Goal: Transaction & Acquisition: Purchase product/service

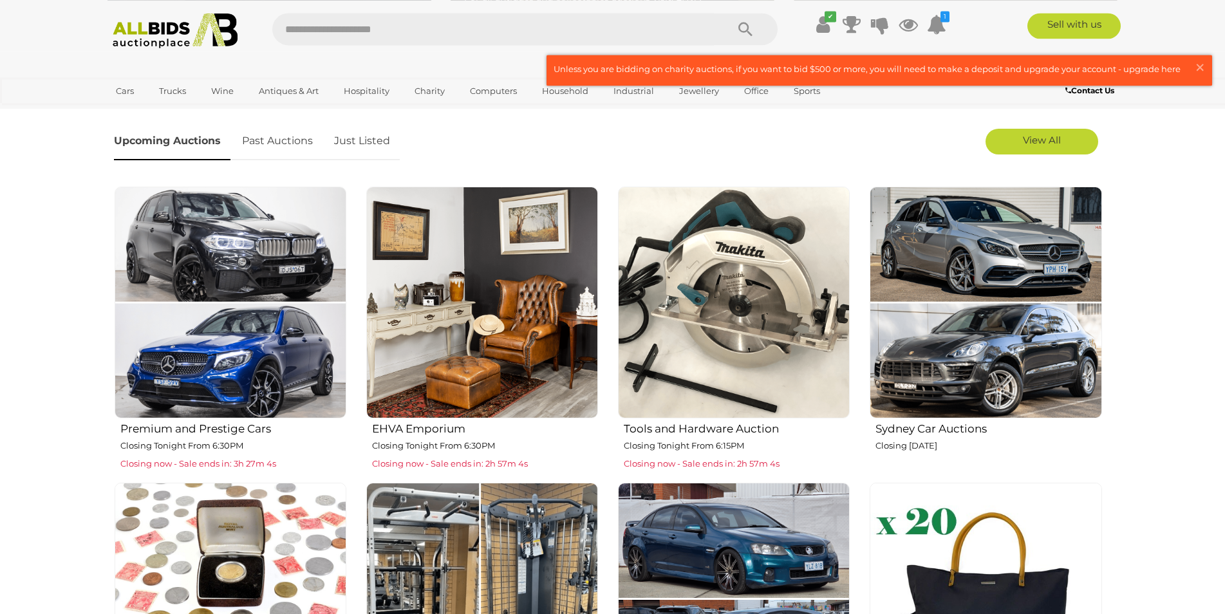
scroll to position [306, 0]
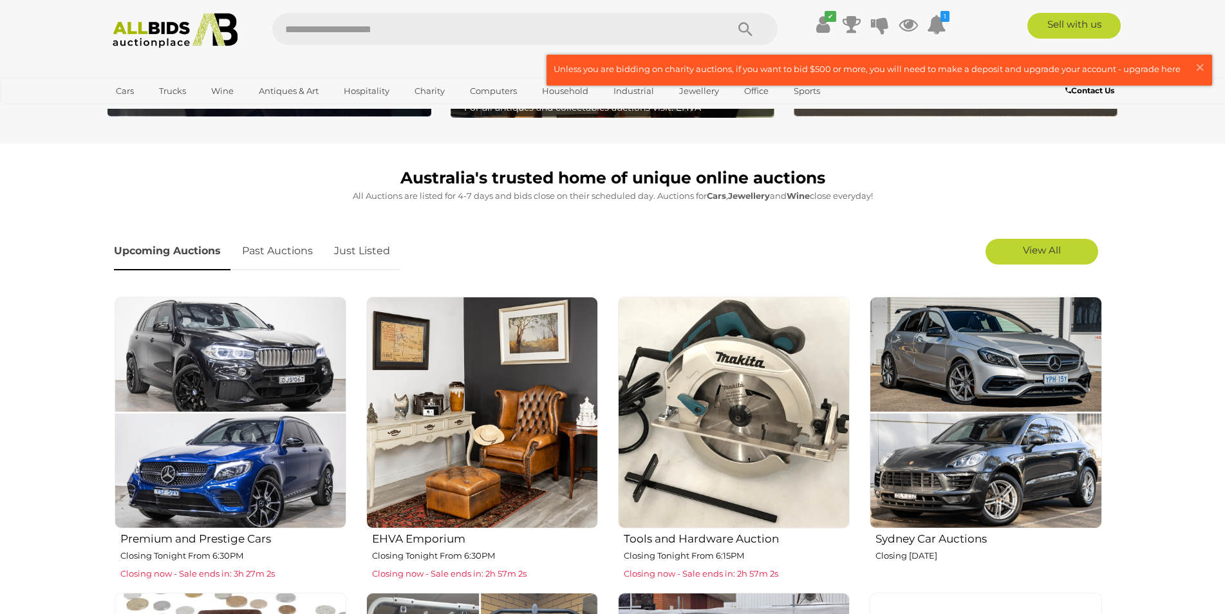
click at [738, 443] on img at bounding box center [734, 413] width 232 height 232
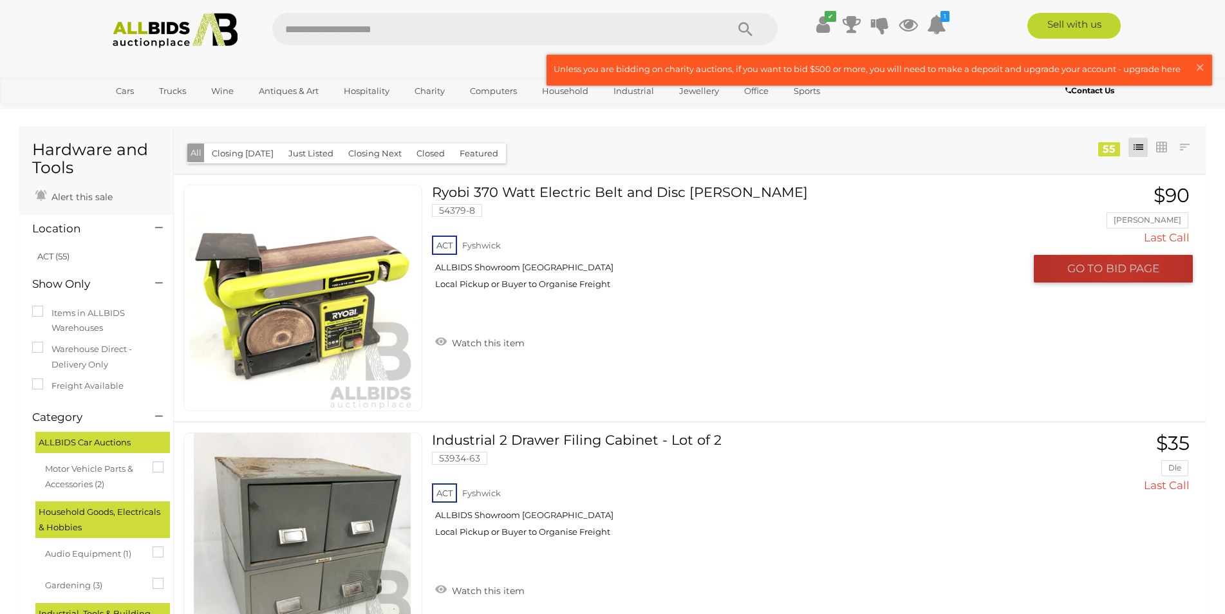
click at [1118, 270] on span "BID PAGE" at bounding box center [1132, 268] width 53 height 15
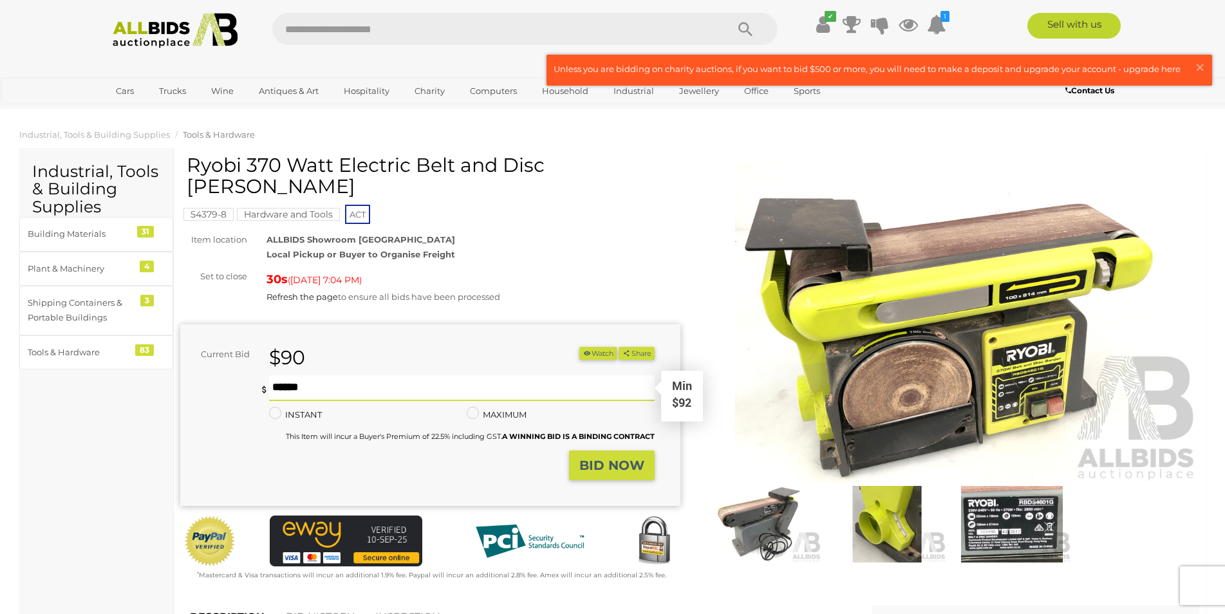
click at [307, 375] on input "text" at bounding box center [462, 388] width 386 height 26
type input "**"
click at [615, 458] on strong "BID NOW" at bounding box center [611, 465] width 65 height 15
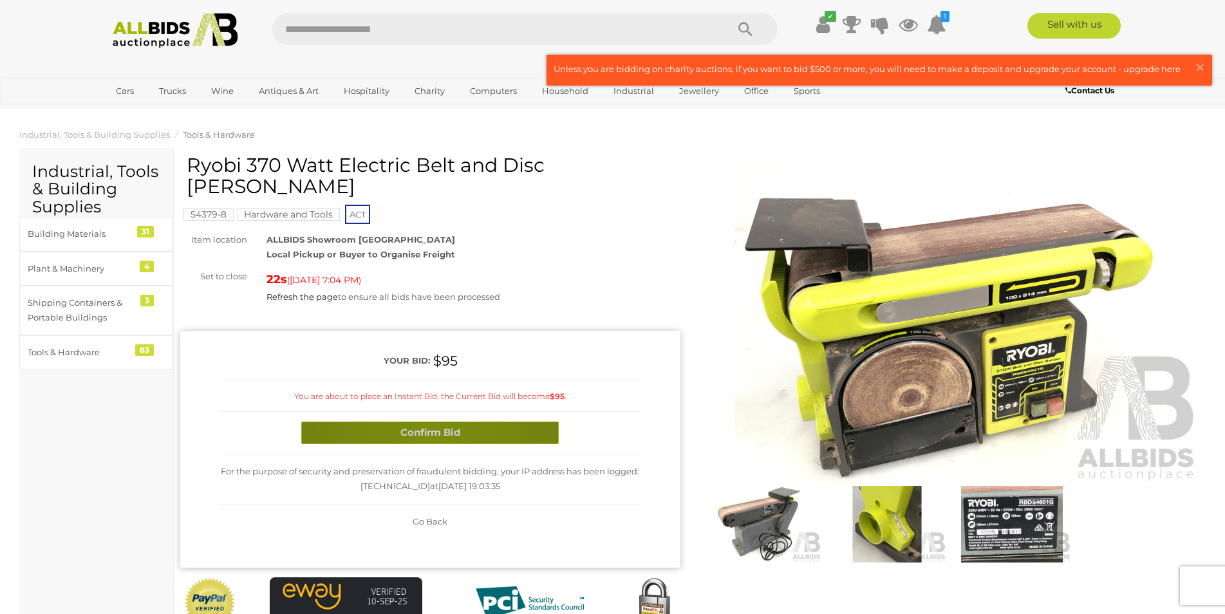
click at [429, 422] on button "Confirm Bid" at bounding box center [429, 433] width 257 height 23
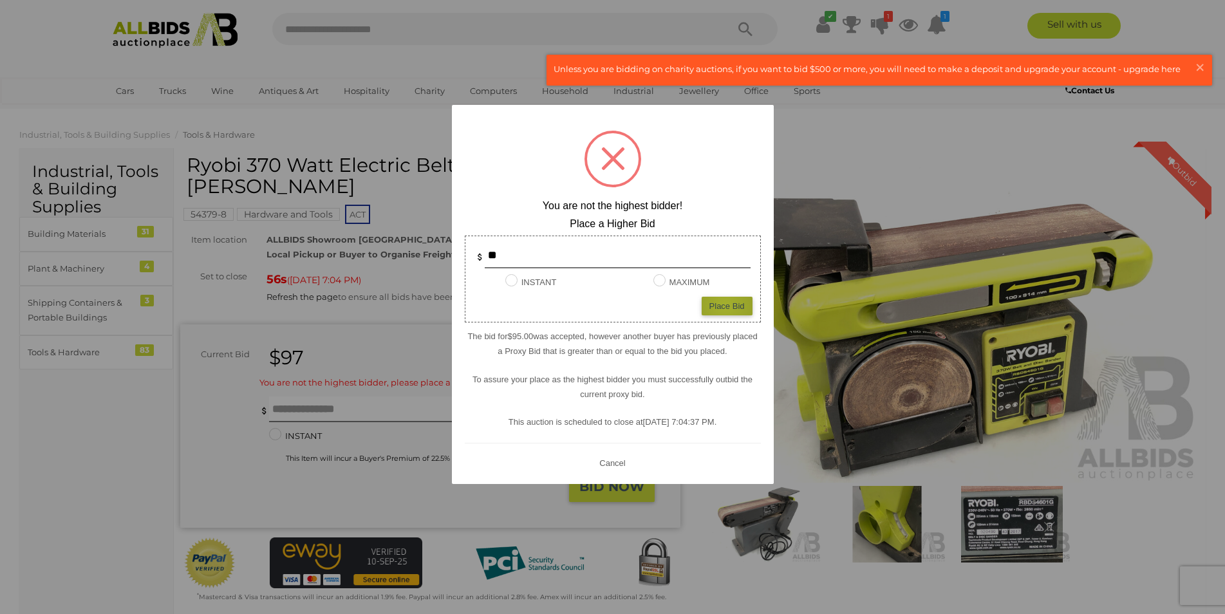
click at [725, 306] on div "Place Bid" at bounding box center [727, 306] width 51 height 19
type input "**"
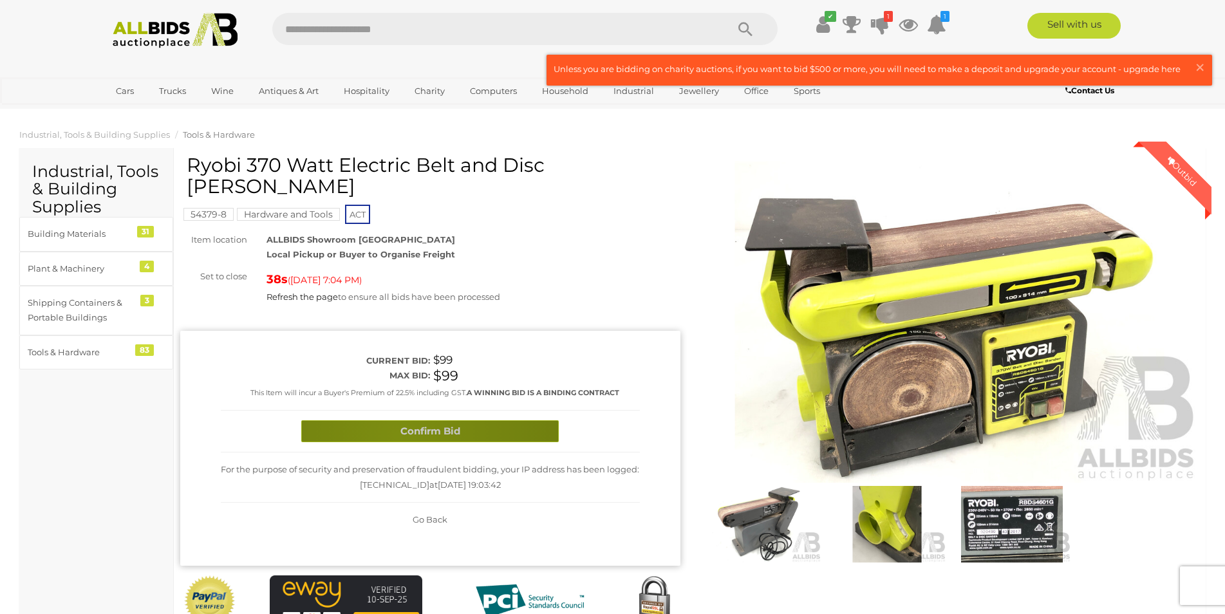
click at [396, 420] on button "Confirm Bid" at bounding box center [429, 431] width 257 height 23
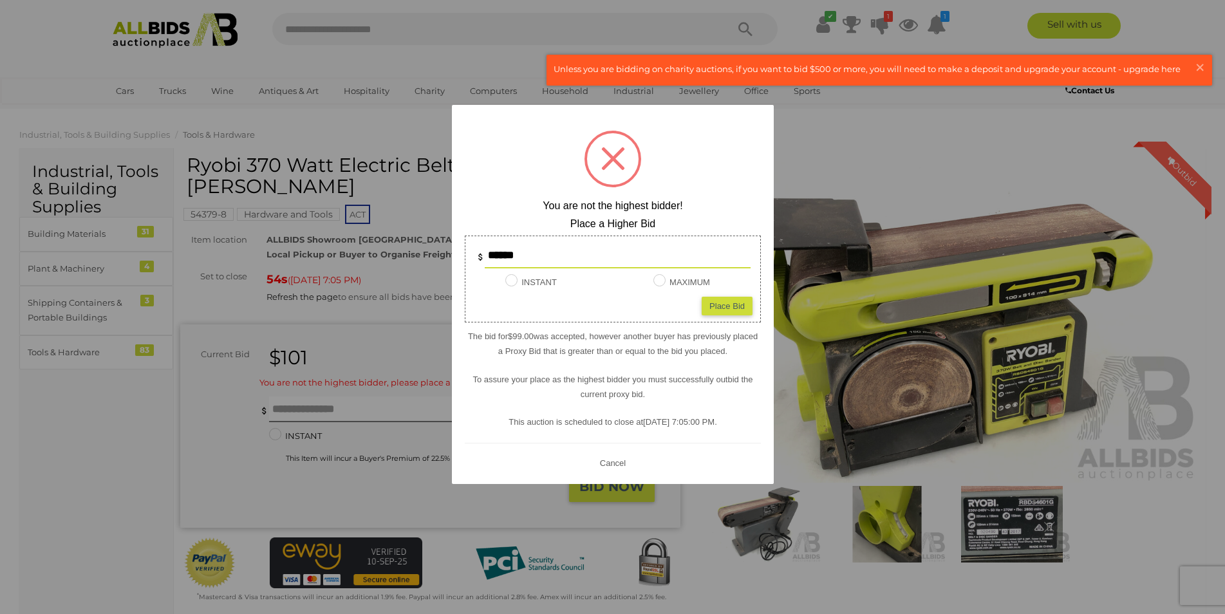
type input "******"
click at [729, 311] on div "Place Bid" at bounding box center [727, 306] width 51 height 19
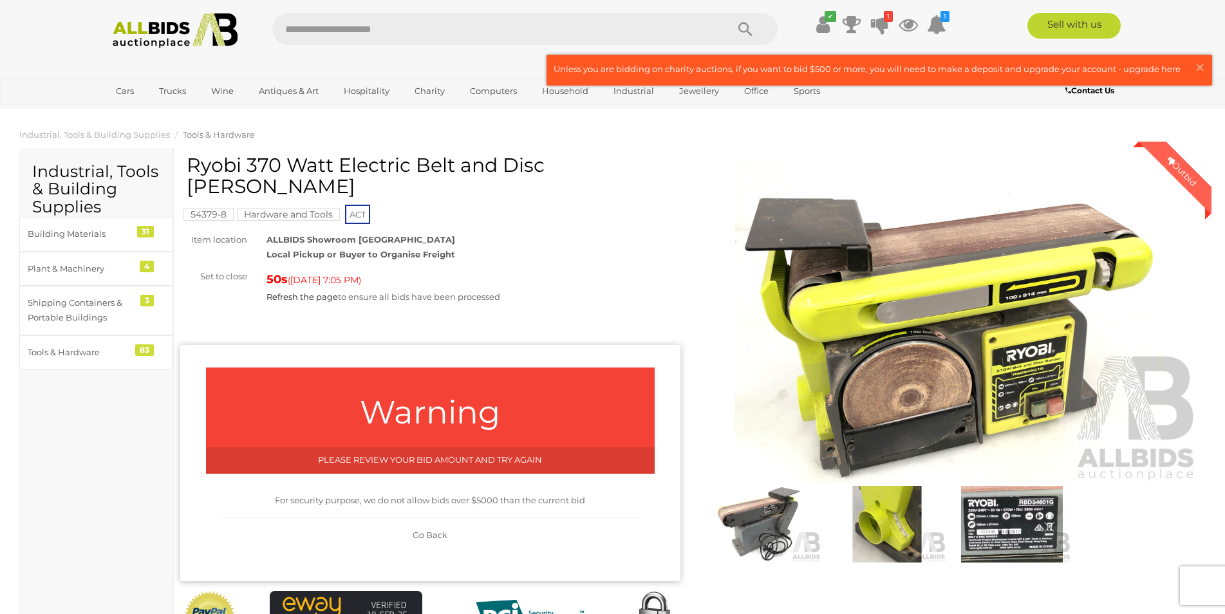
click at [434, 530] on span "Go Back" at bounding box center [430, 535] width 35 height 10
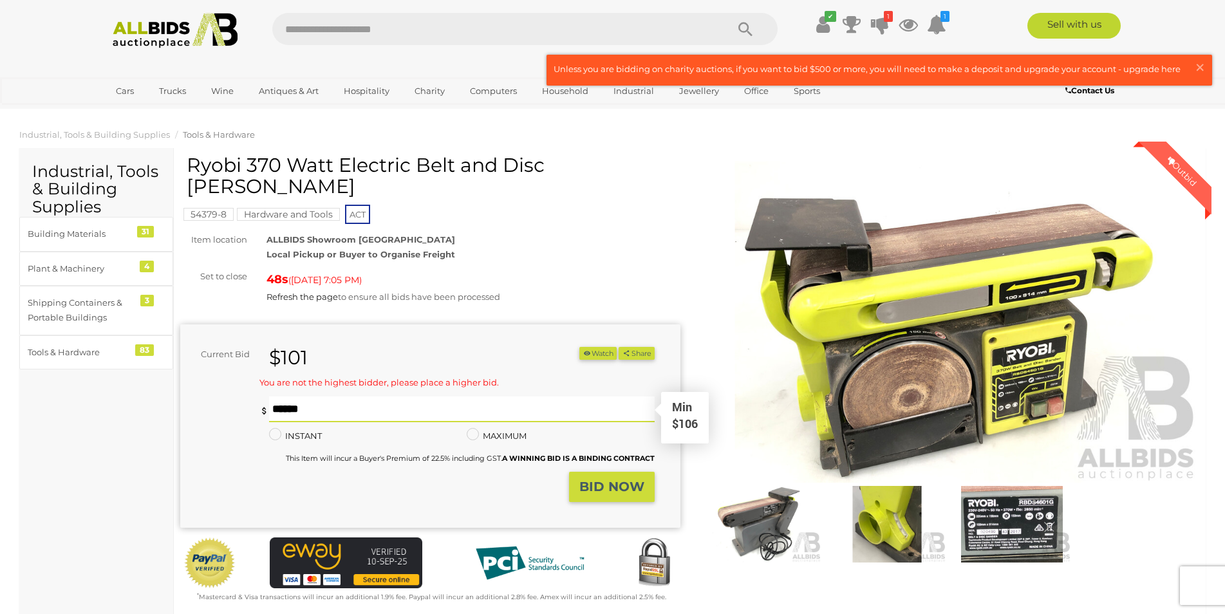
drag, startPoint x: 312, startPoint y: 387, endPoint x: 292, endPoint y: 402, distance: 24.8
click at [290, 398] on input "******" at bounding box center [462, 410] width 386 height 26
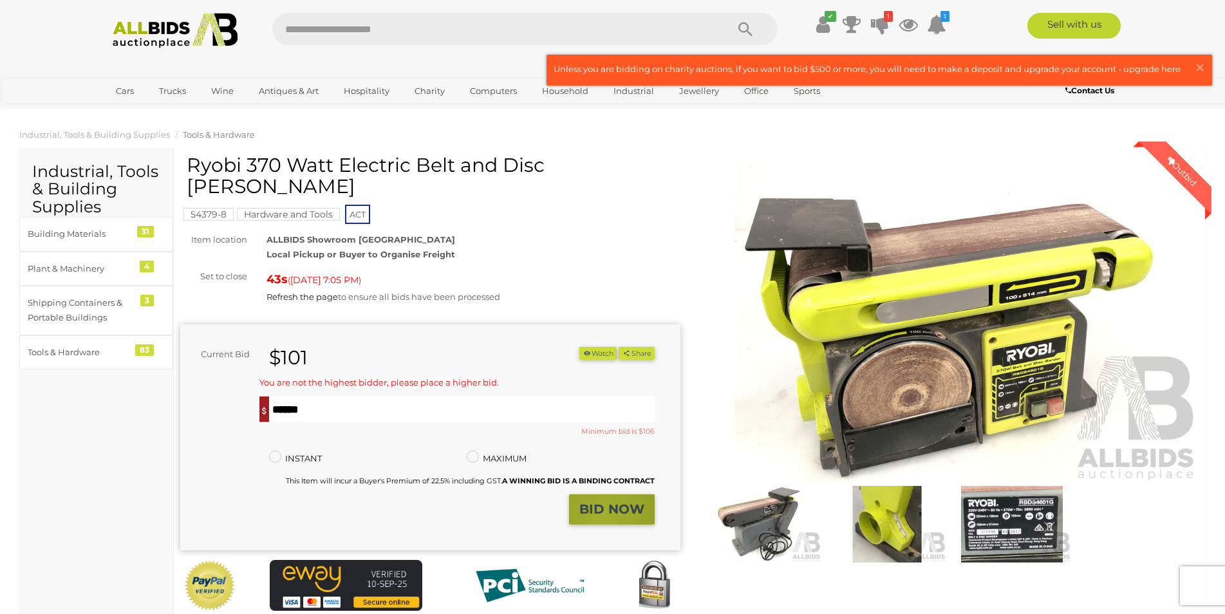
click at [604, 501] on strong "BID NOW" at bounding box center [611, 508] width 65 height 15
click at [600, 501] on strong "BID NOW" at bounding box center [611, 508] width 65 height 15
drag, startPoint x: 292, startPoint y: 391, endPoint x: 266, endPoint y: 404, distance: 28.8
click at [269, 404] on input "***" at bounding box center [462, 410] width 386 height 26
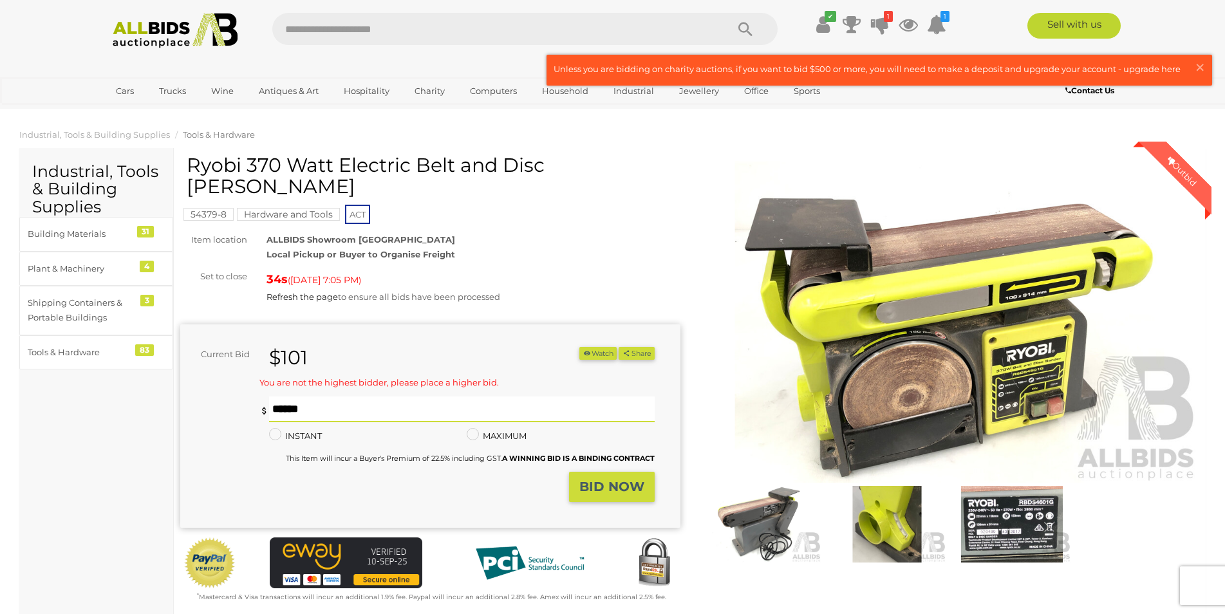
type input "***"
click at [619, 479] on strong "BID NOW" at bounding box center [611, 486] width 65 height 15
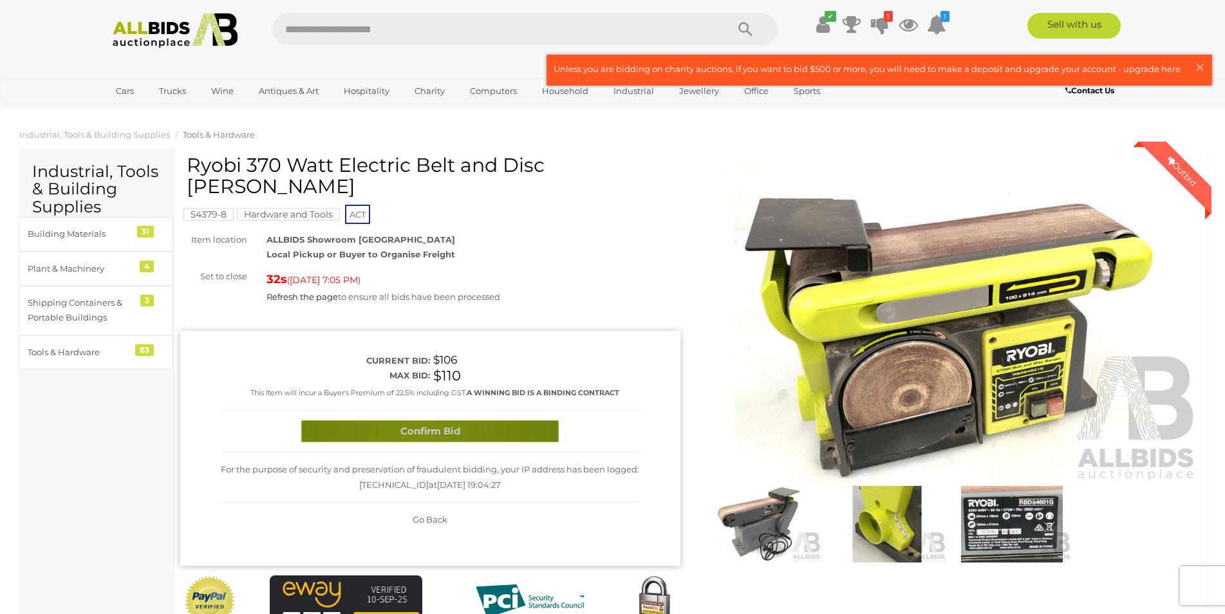
click at [418, 420] on button "Confirm Bid" at bounding box center [429, 431] width 257 height 23
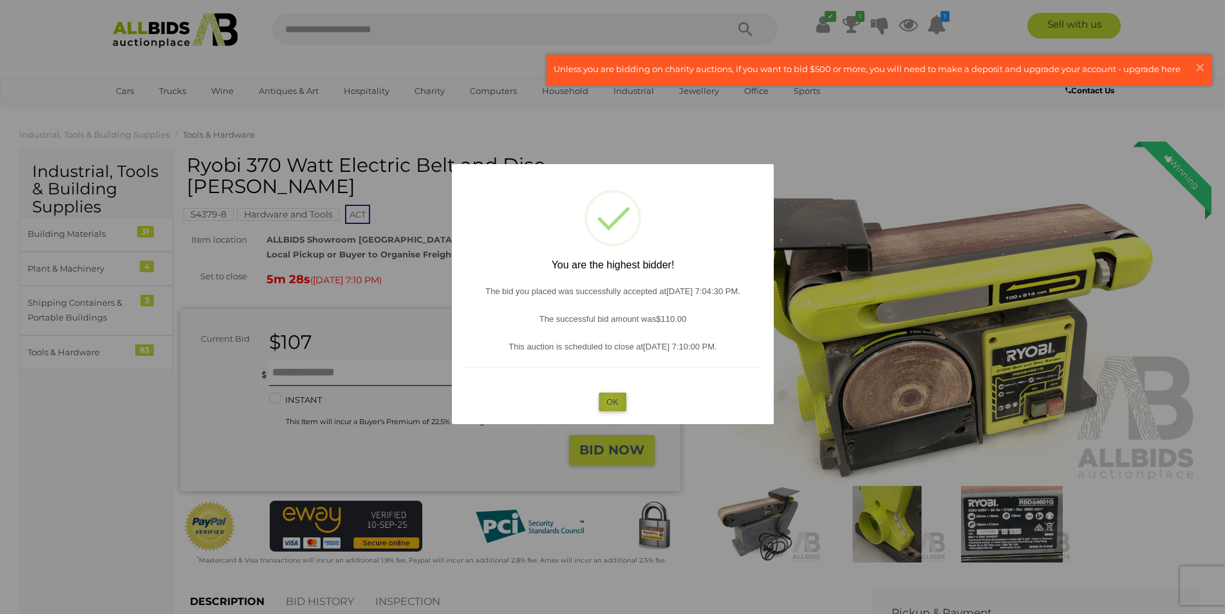
click at [610, 402] on button "OK" at bounding box center [613, 402] width 28 height 19
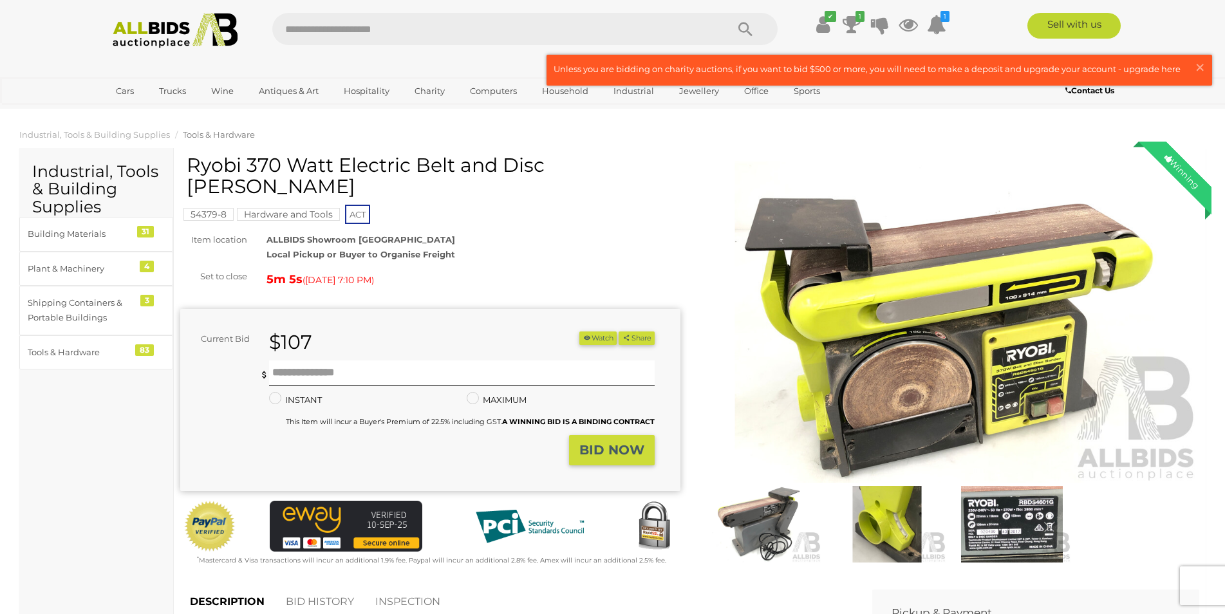
scroll to position [306, 0]
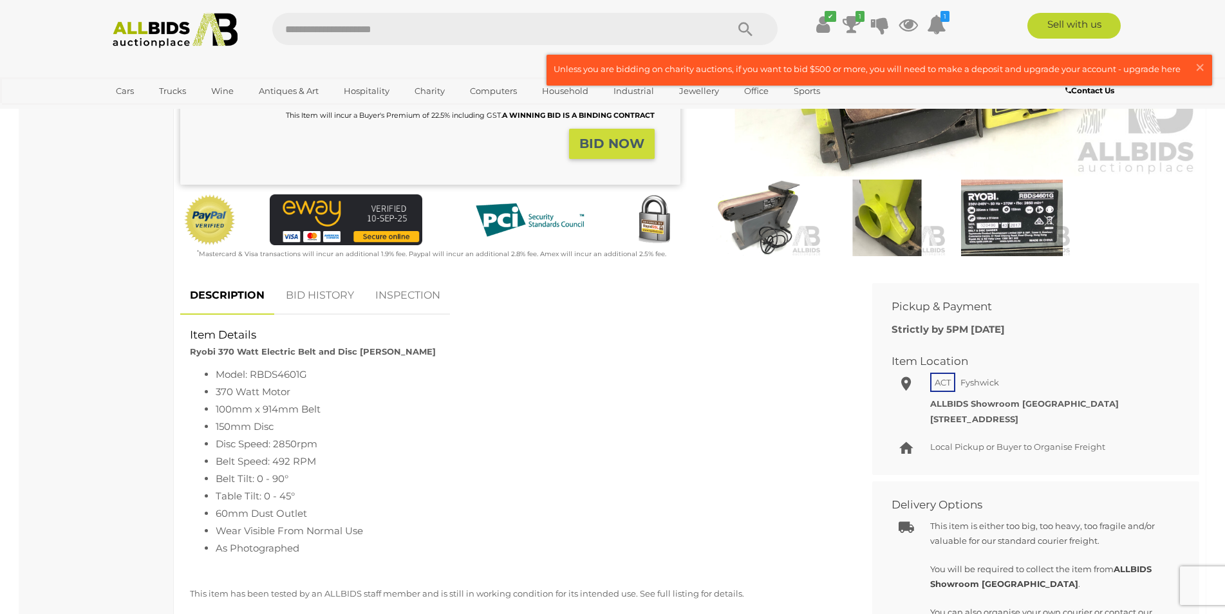
click at [783, 239] on img at bounding box center [762, 218] width 118 height 77
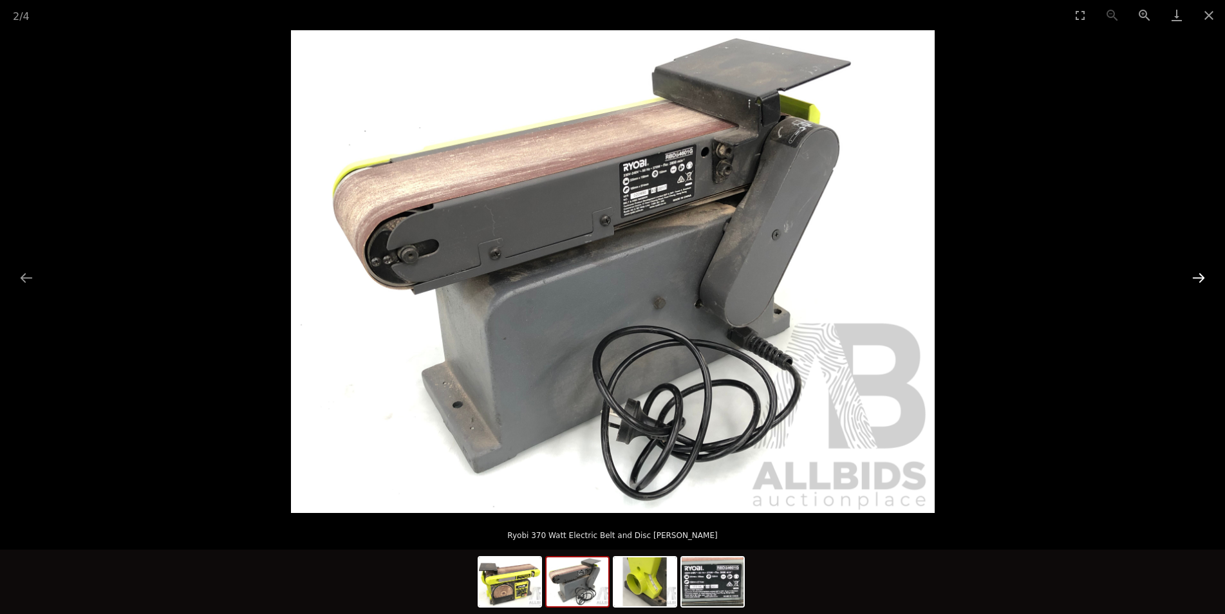
click at [1203, 279] on button "Next slide" at bounding box center [1198, 277] width 27 height 25
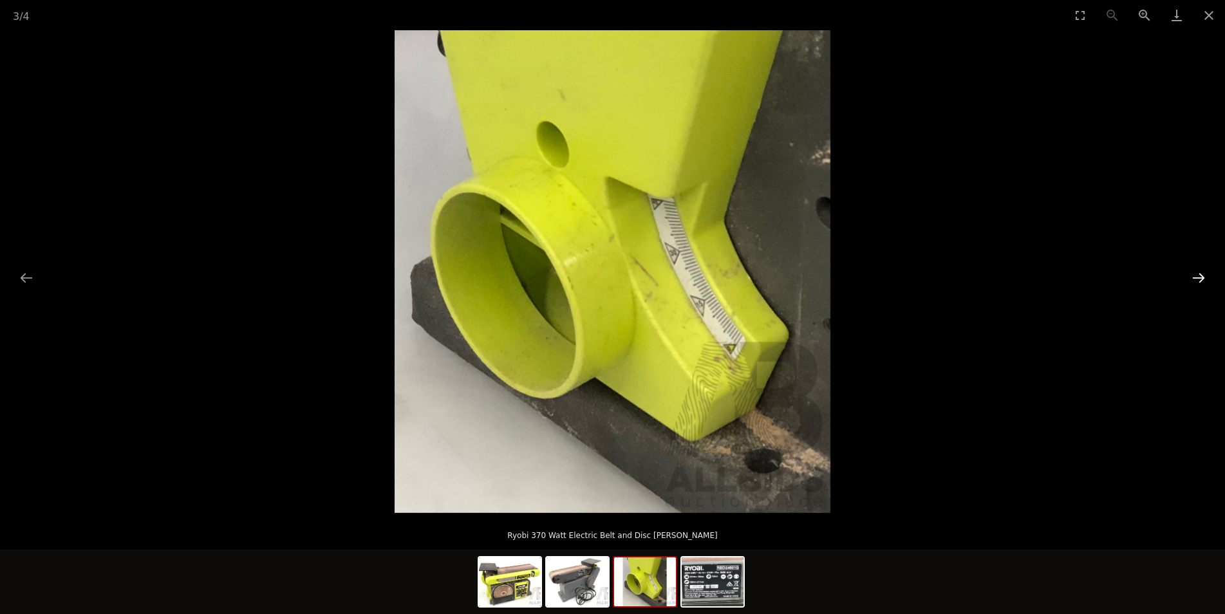
click at [1205, 279] on button "Next slide" at bounding box center [1198, 277] width 27 height 25
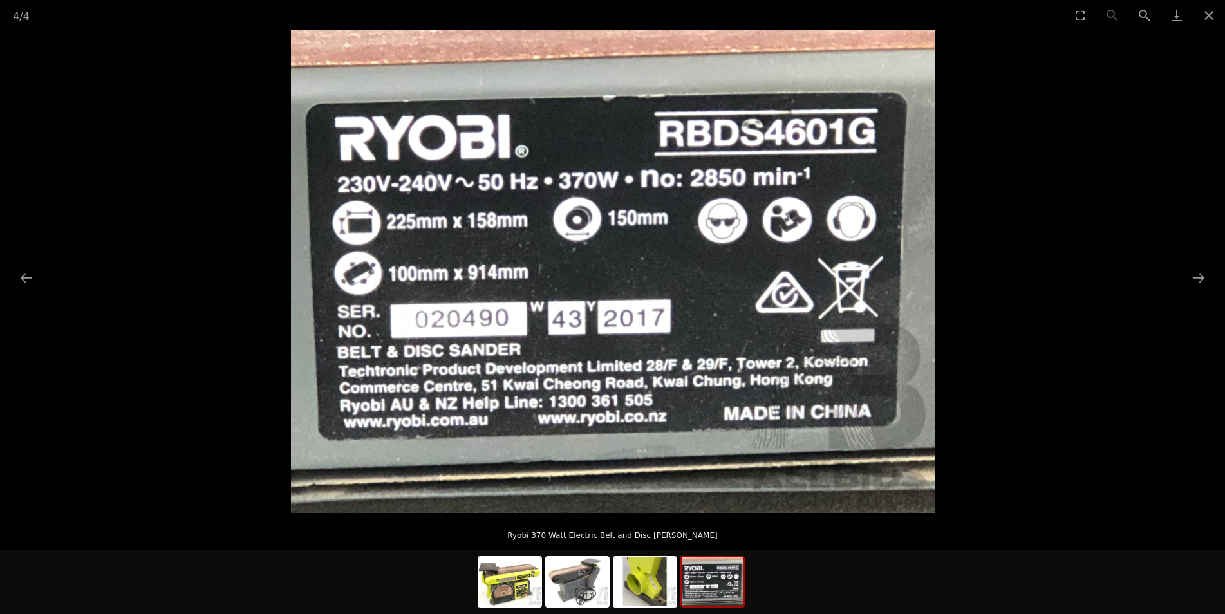
scroll to position [613, 0]
drag, startPoint x: 37, startPoint y: 277, endPoint x: 21, endPoint y: 281, distance: 15.9
click at [35, 278] on button "Previous slide" at bounding box center [26, 277] width 27 height 25
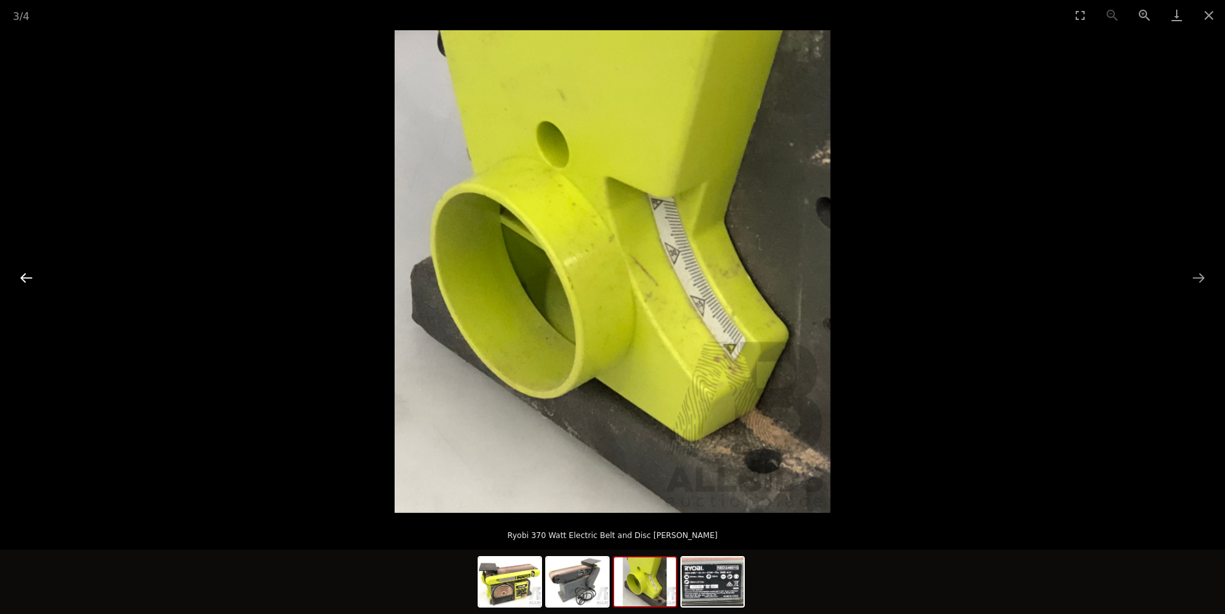
click at [21, 281] on button "Previous slide" at bounding box center [26, 277] width 27 height 25
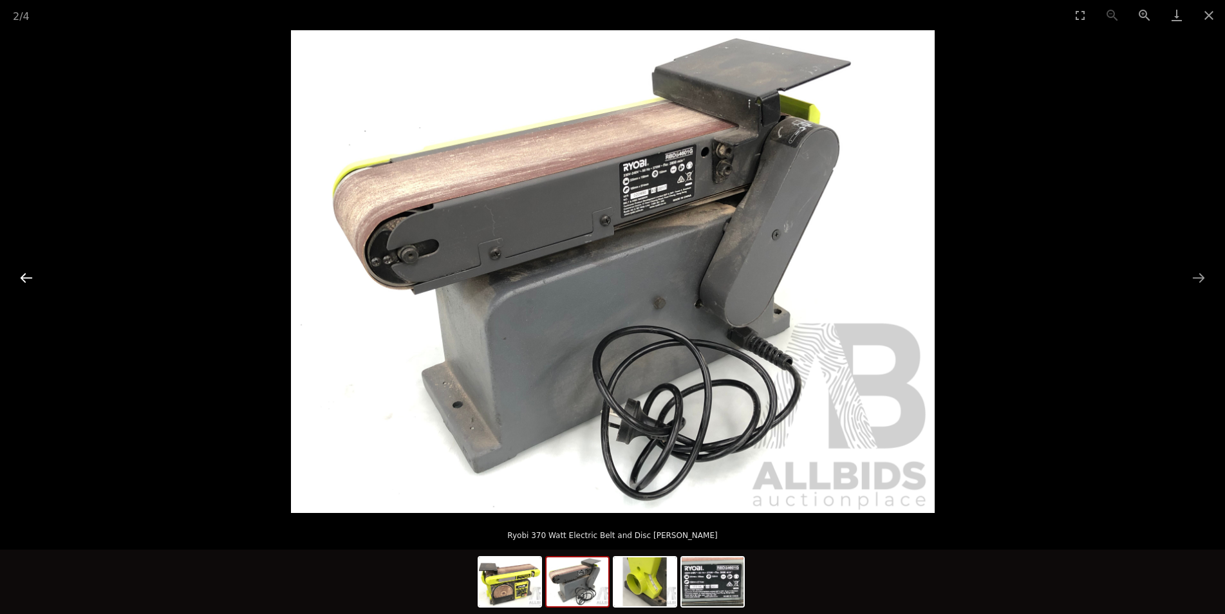
click at [27, 281] on button "Previous slide" at bounding box center [26, 277] width 27 height 25
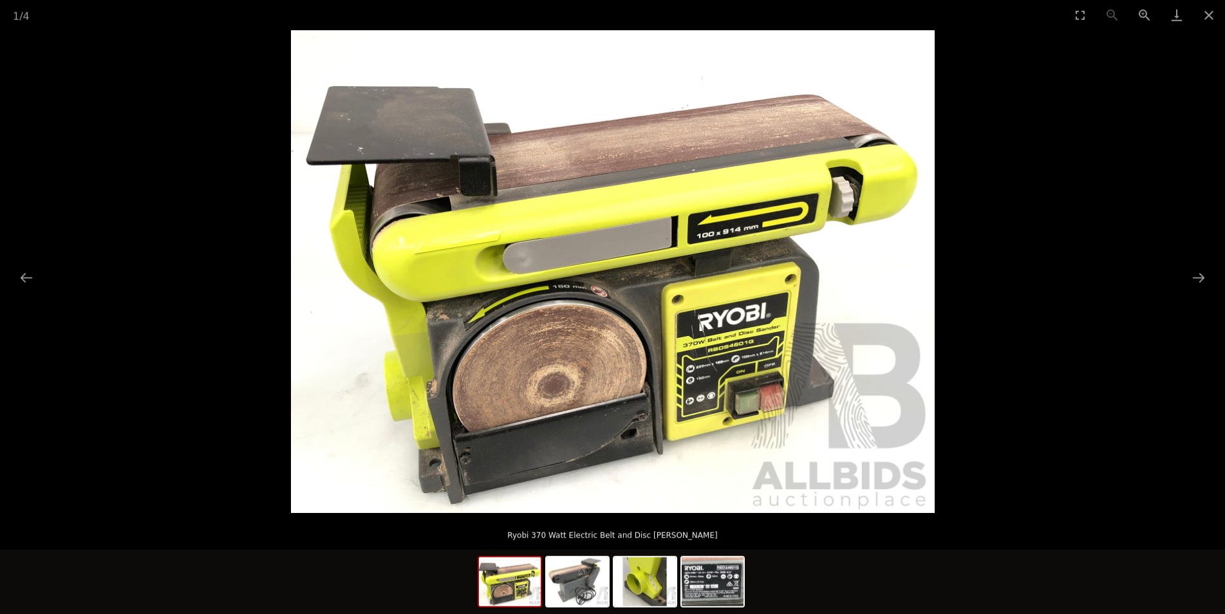
scroll to position [613, 0]
click at [1215, 12] on button "Close gallery" at bounding box center [1209, 15] width 32 height 30
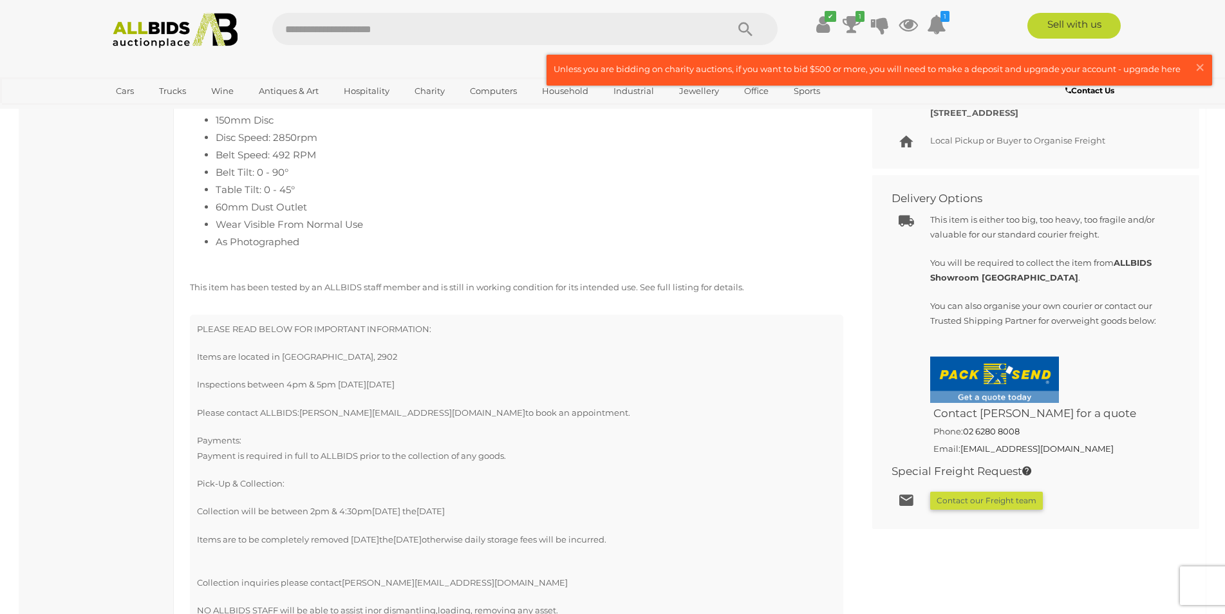
scroll to position [306, 0]
